Goal: Task Accomplishment & Management: Manage account settings

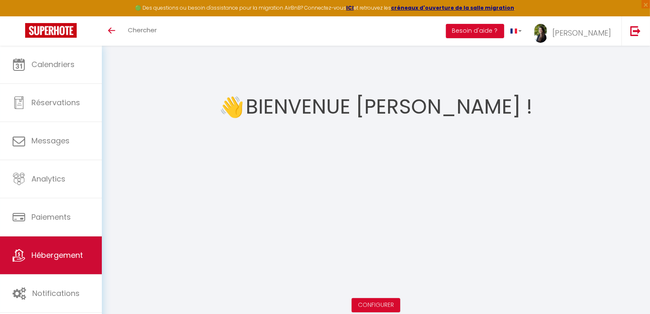
click at [45, 250] on span "Hébergement" at bounding box center [57, 255] width 52 height 10
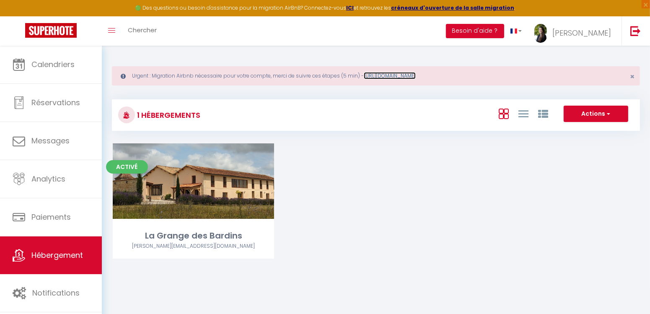
click at [415, 78] on link "[URL][DOMAIN_NAME]" at bounding box center [390, 75] width 52 height 7
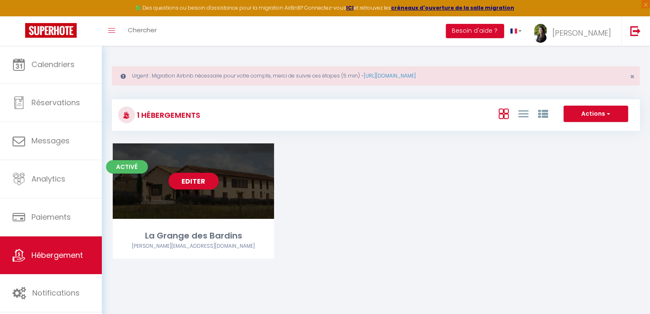
click at [188, 205] on div "Editer" at bounding box center [193, 180] width 161 height 75
select select "3"
select select "2"
select select "1"
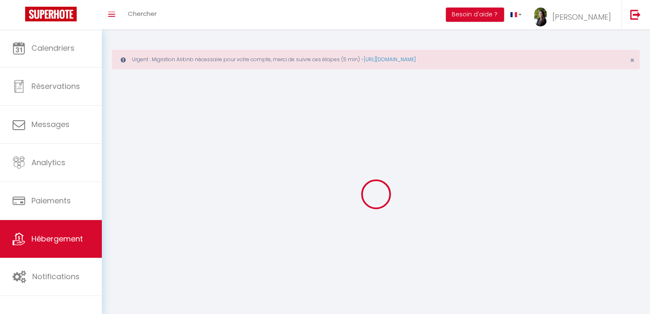
select select
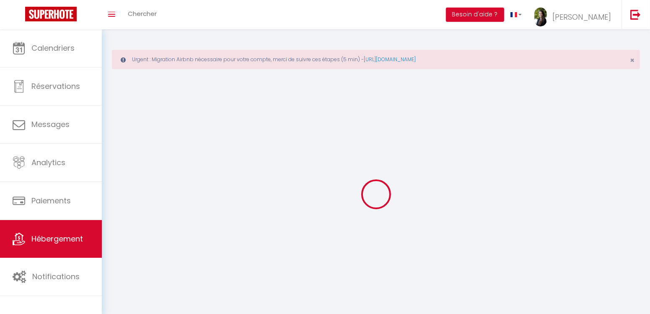
select select "1"
select select
checkbox input "false"
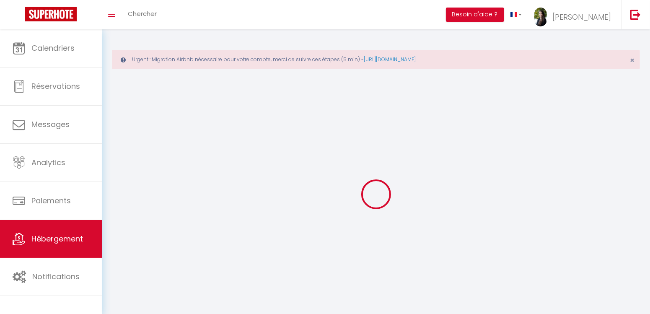
checkbox input "false"
select select "28"
select select
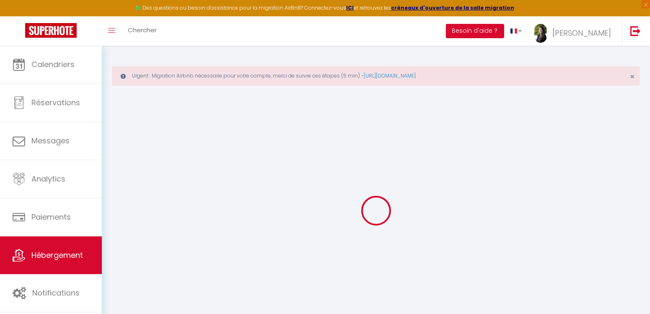
select select
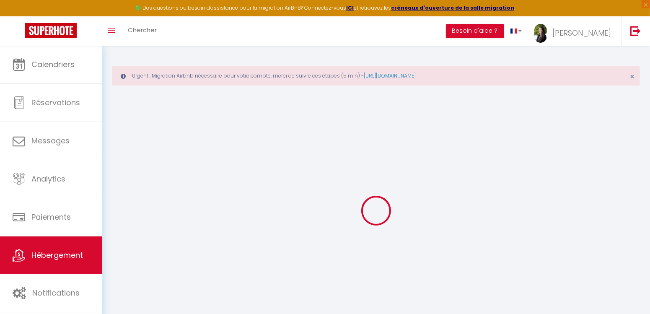
select select
checkbox input "false"
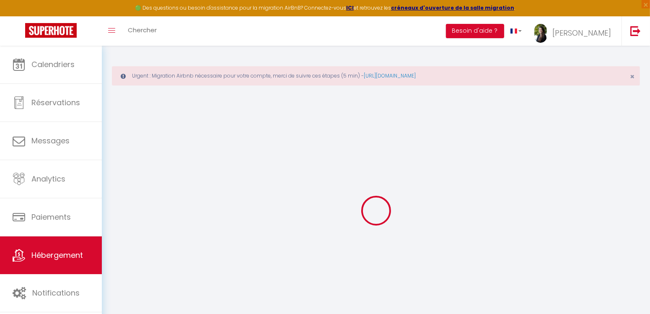
select select
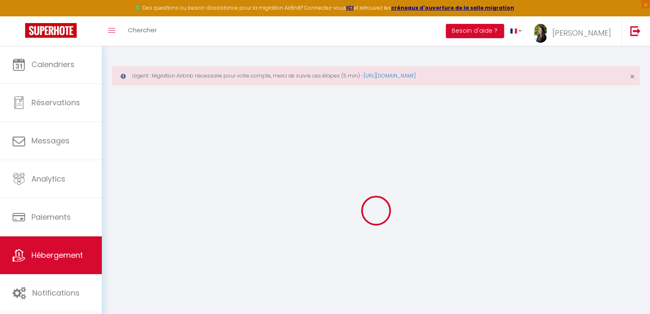
select select
checkbox input "false"
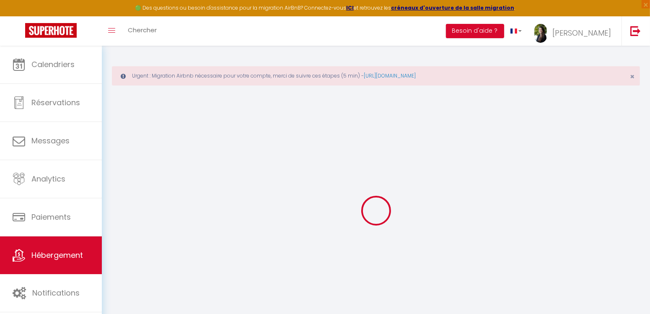
checkbox input "false"
select select
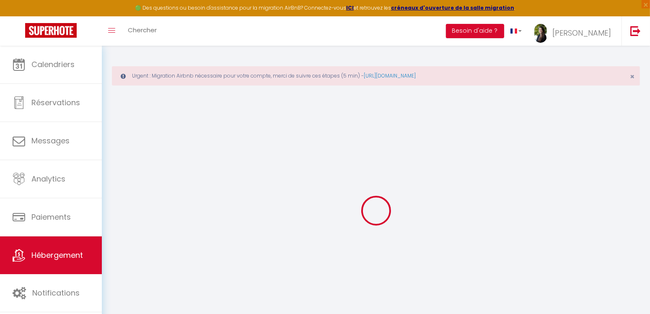
select select
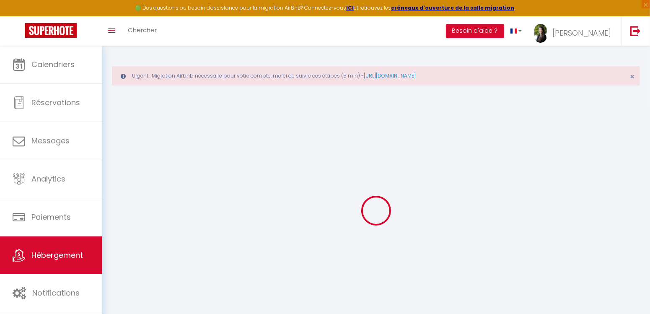
checkbox input "false"
select select
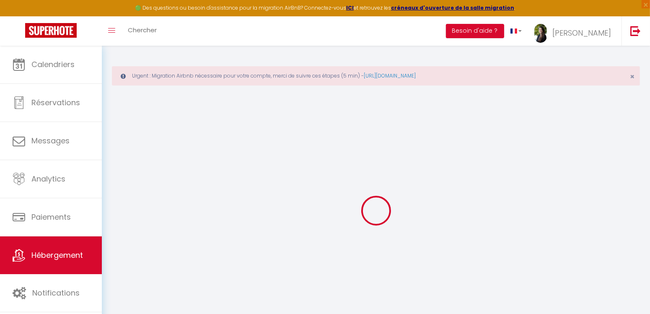
select select
select select "+ 15 %"
select select "+ 18 %"
select select "+ 15 %"
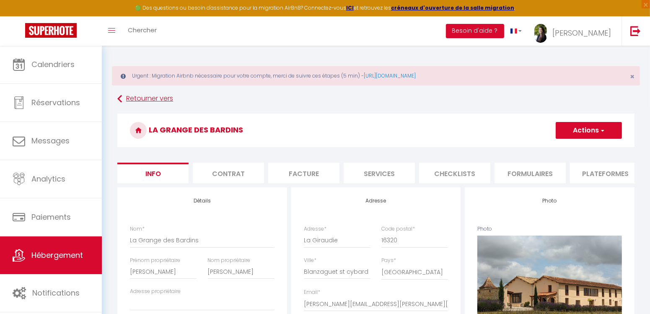
select select
checkbox input "false"
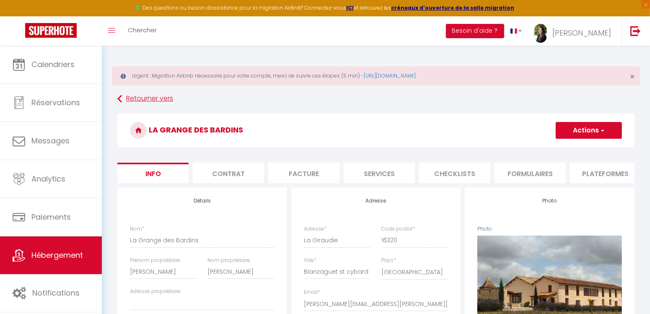
checkbox input "false"
select select "4720-809474418318578822"
select select
checkbox input "false"
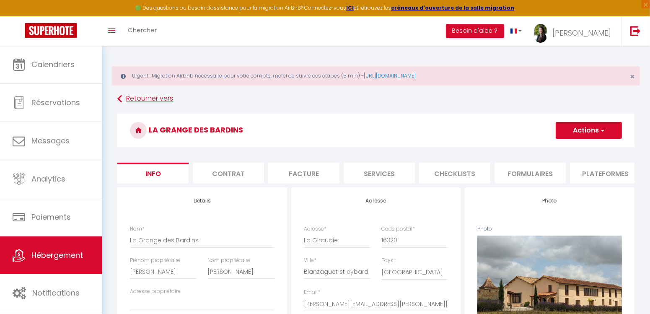
checkbox input "false"
click at [596, 174] on li "Plateformes" at bounding box center [605, 173] width 71 height 21
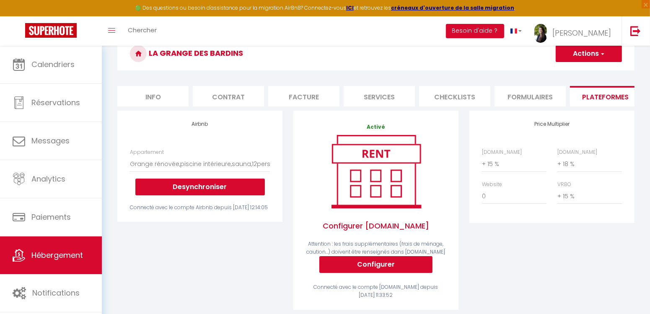
scroll to position [78, 0]
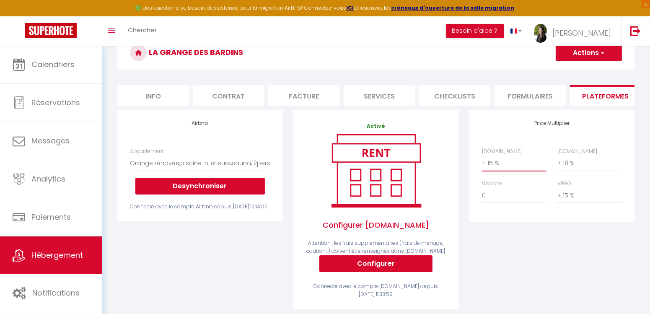
click at [504, 165] on select "0 + 1 % + 2 % + 3 % + 4 % + 5 % + 6 % + 7 % + 8 % + 9 %" at bounding box center [514, 163] width 65 height 16
select select "+ 20 %"
click at [584, 48] on button "Actions" at bounding box center [589, 52] width 66 height 17
click at [577, 71] on link "Enregistrer" at bounding box center [588, 71] width 66 height 11
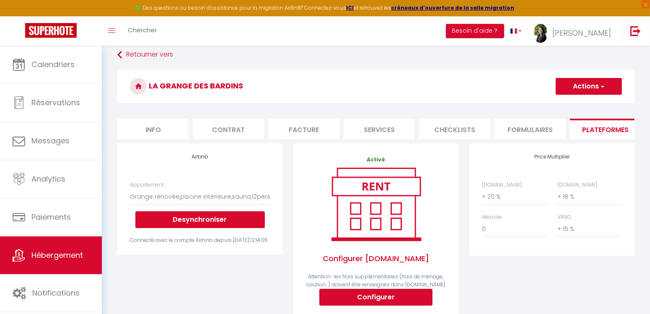
scroll to position [0, 0]
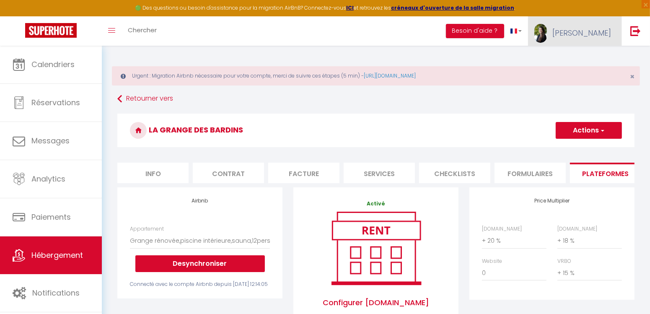
click at [592, 35] on link "[PERSON_NAME]" at bounding box center [574, 30] width 93 height 29
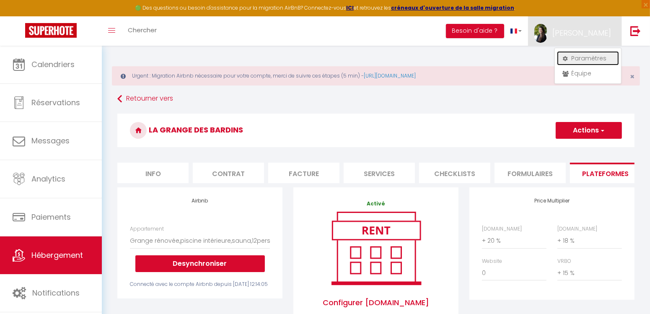
click at [586, 57] on link "Paramètres" at bounding box center [588, 58] width 62 height 14
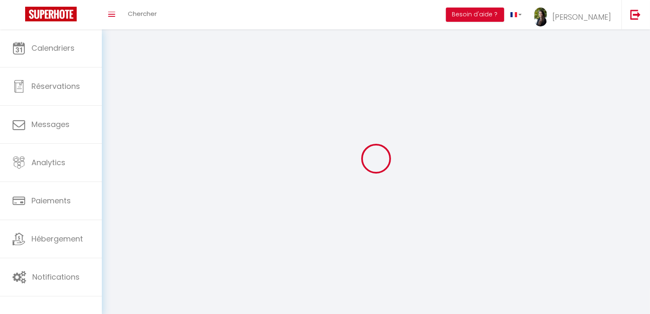
select select "fr"
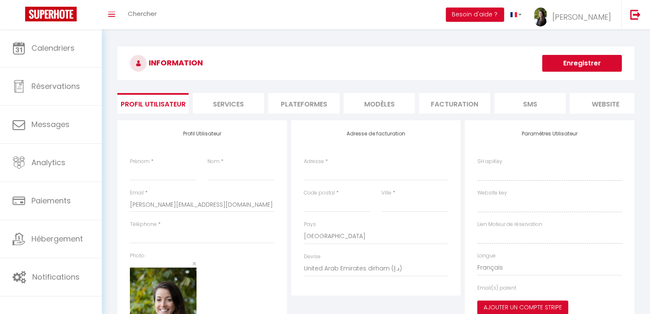
type input "[PERSON_NAME]"
type input "Violin"
type input "0783646114"
type input "[STREET_ADDRESS][PERSON_NAME]"
type input "16430"
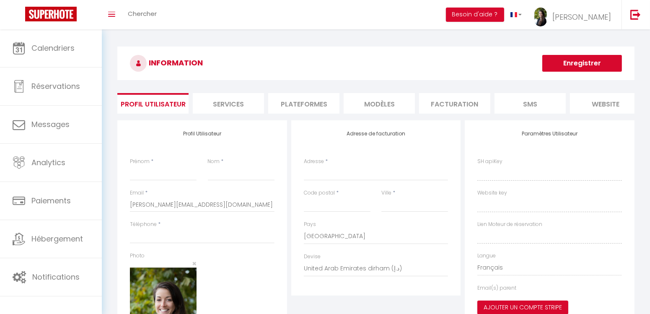
type input "CHAMPNIERS"
select select "28"
type input "eQ5hQt4C2bRJ696cncuqtPiXx"
type input "nkhRxnnPN1e6NGjo87zpTjccY"
type input "[URL][DOMAIN_NAME]"
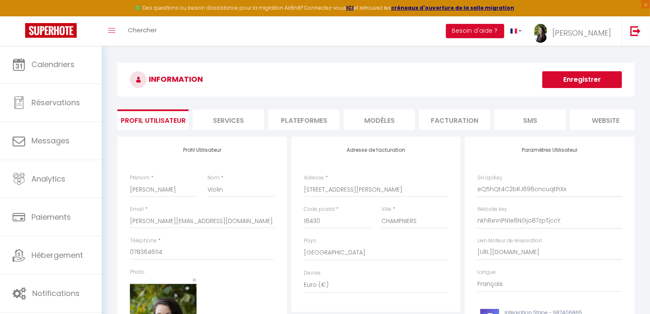
click at [317, 123] on li "Plateformes" at bounding box center [303, 119] width 71 height 21
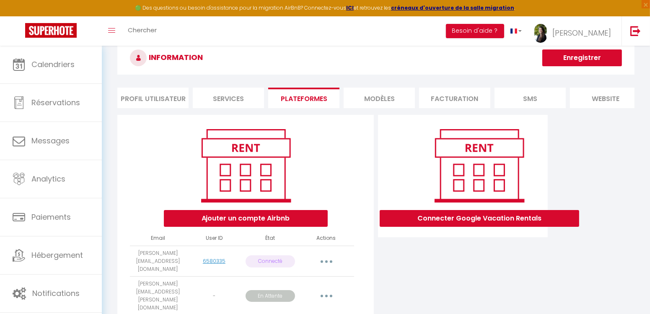
scroll to position [49, 0]
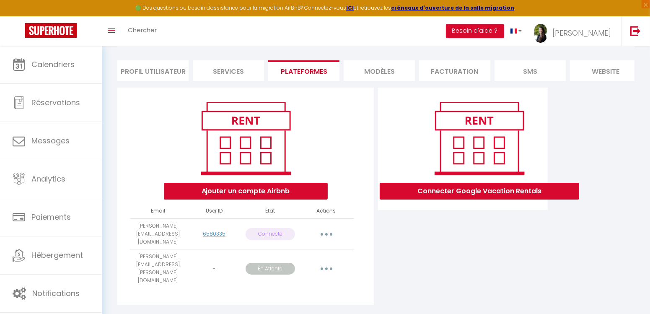
click at [326, 262] on button "button" at bounding box center [326, 268] width 23 height 13
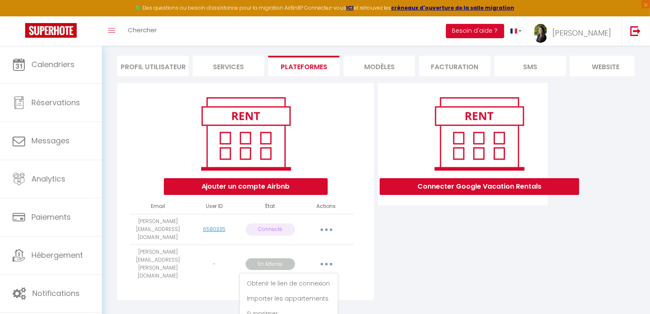
scroll to position [67, 0]
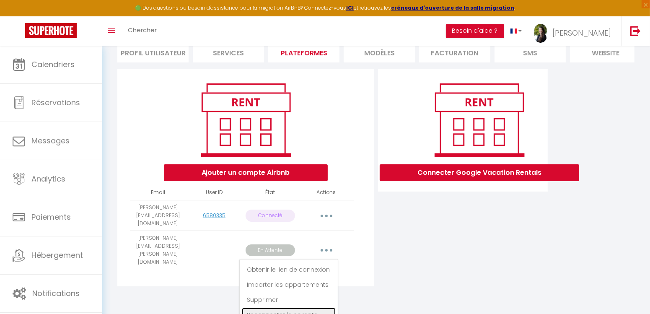
click at [306, 308] on link "Reconnecter le compte" at bounding box center [289, 315] width 94 height 14
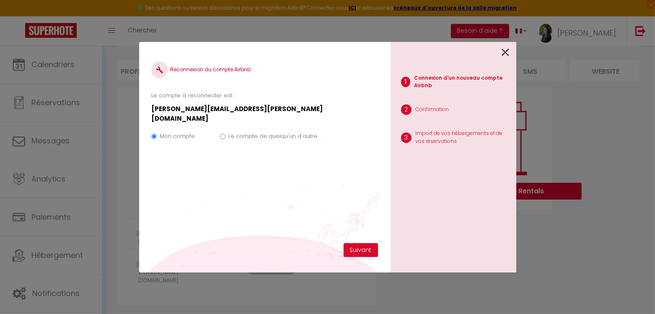
click at [221, 134] on input "Le compte de quelqu'un d'autre" at bounding box center [222, 136] width 5 height 5
radio input "true"
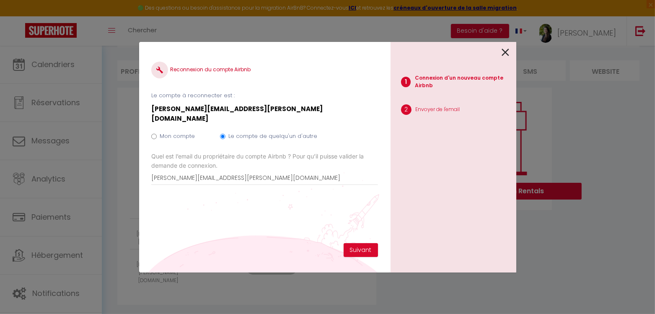
click at [154, 134] on input "Mon compte" at bounding box center [153, 136] width 5 height 5
radio input "true"
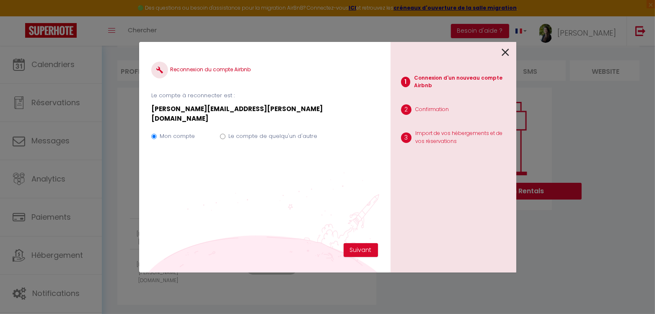
click at [222, 134] on input "Le compte de quelqu'un d'autre" at bounding box center [222, 136] width 5 height 5
radio input "true"
radio input "false"
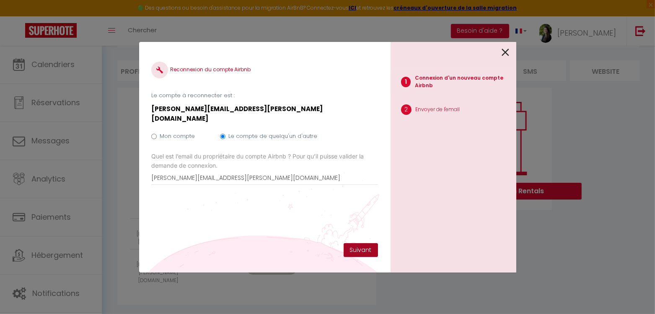
click at [359, 251] on button "Suivant" at bounding box center [361, 250] width 34 height 14
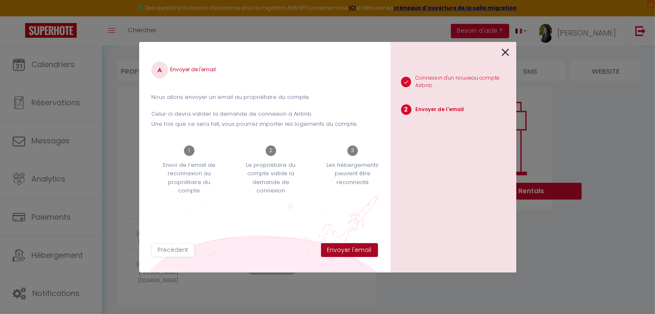
click at [361, 249] on button "Envoyer l'email" at bounding box center [349, 250] width 57 height 14
